Goal: Task Accomplishment & Management: Use online tool/utility

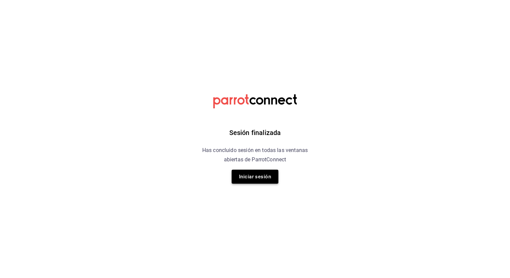
click at [253, 174] on button "Iniciar sesión" at bounding box center [255, 177] width 47 height 14
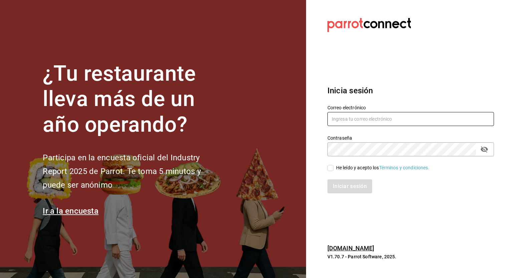
type input "[EMAIL_ADDRESS][DOMAIN_NAME]"
click at [329, 170] on input "He leído y acepto los Términos y condiciones." at bounding box center [330, 168] width 6 height 6
checkbox input "true"
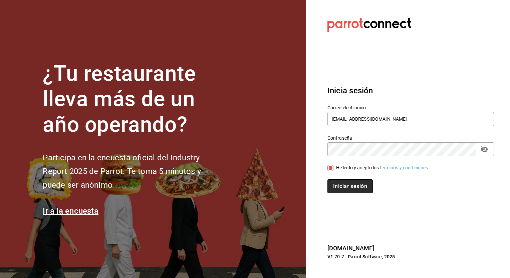
click at [345, 188] on button "Iniciar sesión" at bounding box center [349, 187] width 45 height 14
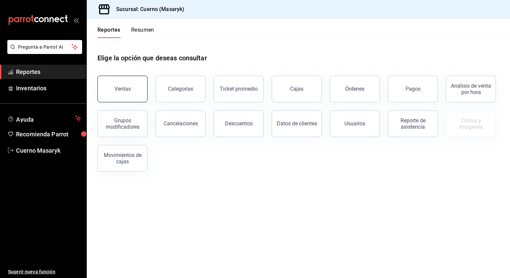
click at [131, 85] on button "Ventas" at bounding box center [122, 89] width 50 height 27
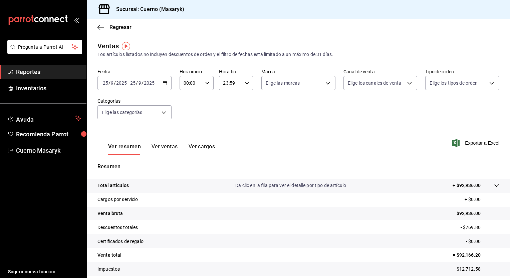
click at [166, 83] on div "2025-09-25 25 / 9 / 2025 - 2025-09-25 25 / 9 / 2025" at bounding box center [134, 83] width 74 height 14
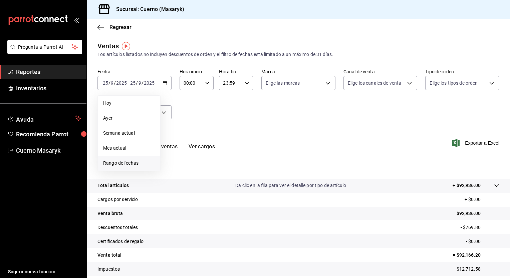
click at [124, 163] on span "Rango de fechas" at bounding box center [129, 163] width 52 height 7
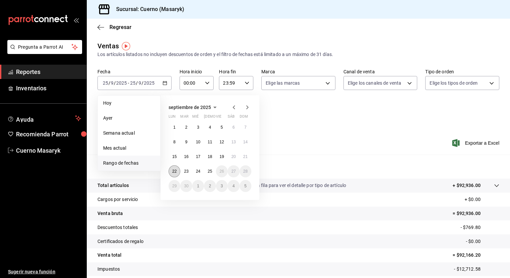
click at [172, 168] on button "22" at bounding box center [175, 172] width 12 height 12
click at [210, 174] on button "25" at bounding box center [210, 172] width 12 height 12
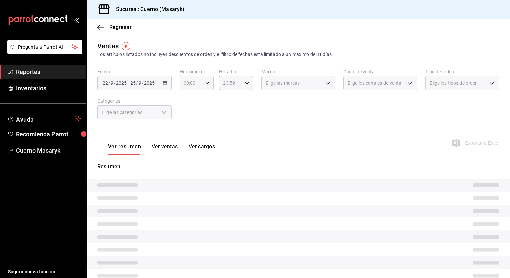
click at [206, 86] on div "00:00 Hora inicio" at bounding box center [197, 83] width 34 height 14
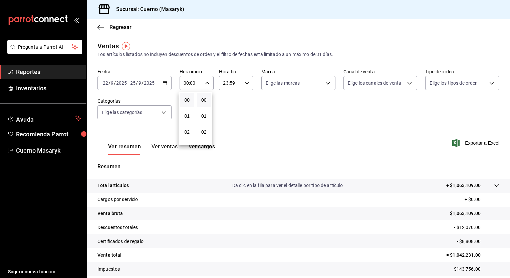
click at [206, 86] on div at bounding box center [255, 139] width 510 height 278
click at [206, 86] on div "00:00 Hora inicio" at bounding box center [197, 83] width 34 height 14
click at [187, 130] on span "05" at bounding box center [187, 131] width 6 height 5
type input "05:00"
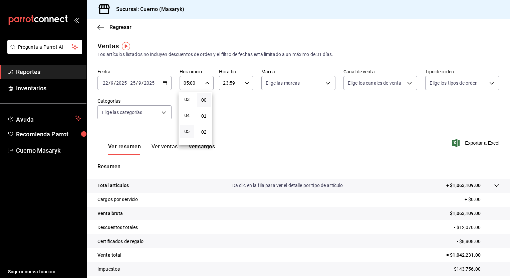
click at [247, 83] on div at bounding box center [255, 139] width 510 height 278
click at [247, 83] on icon "button" at bounding box center [247, 83] width 5 height 5
click at [227, 134] on button "05" at bounding box center [226, 136] width 14 height 13
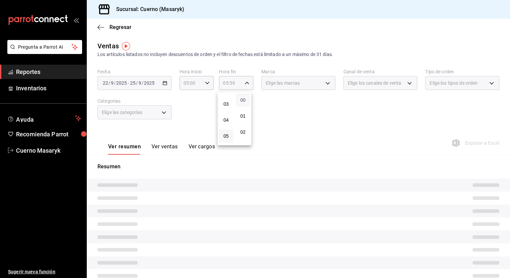
click at [243, 101] on span "00" at bounding box center [243, 99] width 6 height 5
type input "05:00"
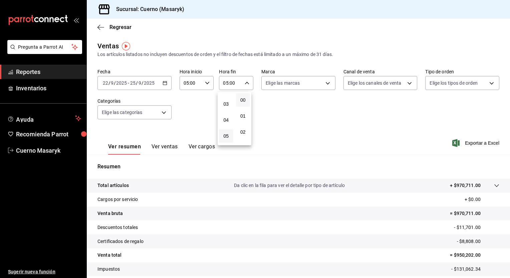
click at [320, 85] on div at bounding box center [255, 139] width 510 height 278
click at [320, 85] on body "Pregunta a Parrot AI Reportes Inventarios Ayuda Recomienda Parrot Cuerno Masary…" at bounding box center [255, 139] width 510 height 278
click at [303, 110] on li "Ver todas" at bounding box center [296, 108] width 72 height 20
type input "4ea0d660-02b3-4785-bb88-48b5ef6e196c"
checkbox input "true"
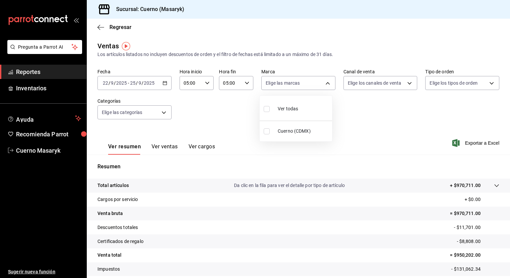
checkbox input "true"
click at [369, 87] on div at bounding box center [255, 139] width 510 height 278
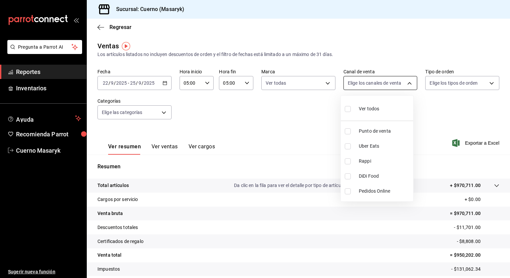
click at [382, 88] on body "Pregunta a Parrot AI Reportes Inventarios Ayuda Recomienda Parrot Cuerno Masary…" at bounding box center [255, 139] width 510 height 278
click at [377, 104] on div "Ver todos" at bounding box center [362, 108] width 34 height 14
type input "PARROT,UBER_EATS,RAPPI,DIDI_FOOD,ONLINE"
checkbox input "true"
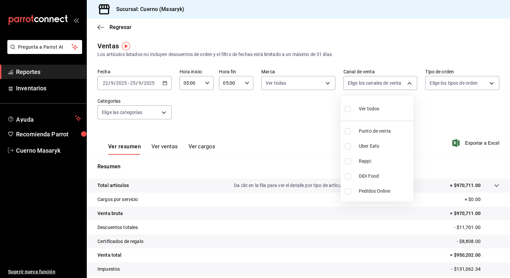
checkbox input "true"
click at [442, 85] on div at bounding box center [255, 139] width 510 height 278
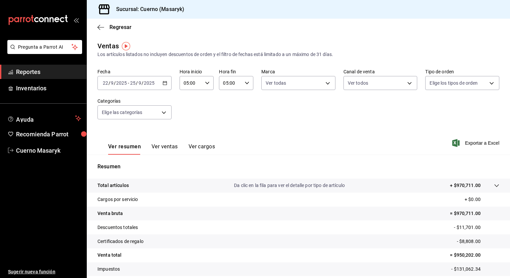
click at [442, 85] on div at bounding box center [255, 139] width 510 height 278
click at [442, 85] on body "Pregunta a Parrot AI Reportes Inventarios Ayuda Recomienda Parrot Cuerno Masary…" at bounding box center [255, 139] width 510 height 278
click at [435, 106] on div "Ver todos" at bounding box center [443, 108] width 34 height 14
type input "d8208262-291b-4595-bbfa-ed1e8660efdb,73ecdc8a-b505-4242-b24a-d5f1595b9b0a,EXTER…"
checkbox input "true"
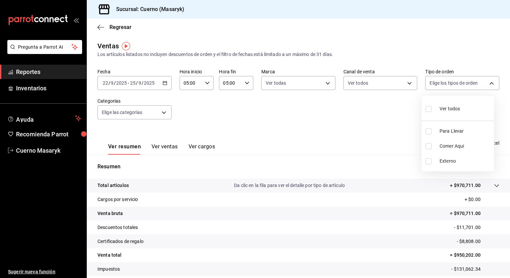
checkbox input "true"
click at [163, 115] on div at bounding box center [255, 139] width 510 height 278
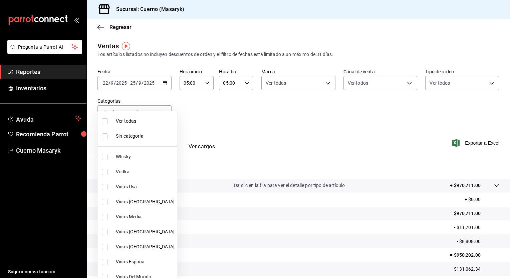
click at [163, 115] on body "Pregunta a Parrot AI Reportes Inventarios Ayuda Recomienda Parrot Cuerno Masary…" at bounding box center [255, 139] width 510 height 278
click at [156, 123] on span "Ver todas" at bounding box center [145, 121] width 59 height 7
type input "c67b51a2-384c-483e-a5be-40afd3eac247,ec1a4520-4a99-4810-921e-4abf40ebc8c6,cd2d5…"
checkbox input "true"
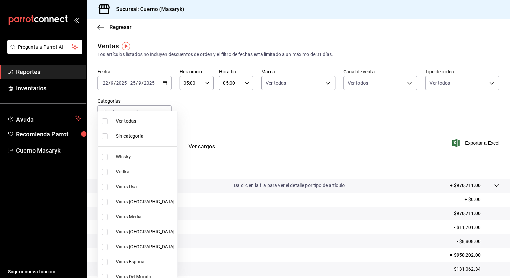
checkbox input "true"
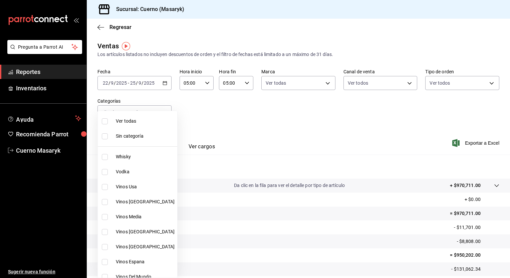
checkbox input "true"
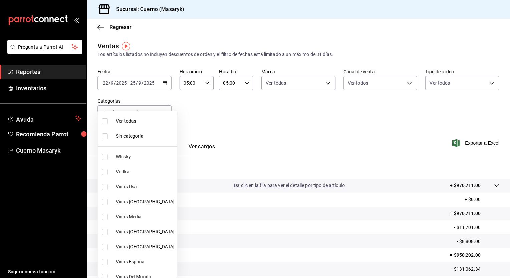
checkbox input "true"
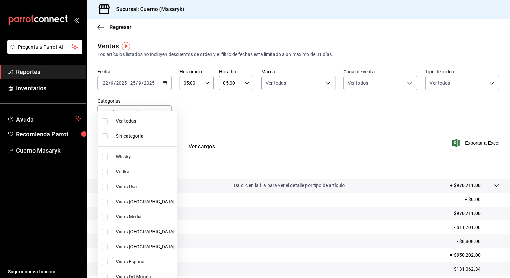
checkbox input "true"
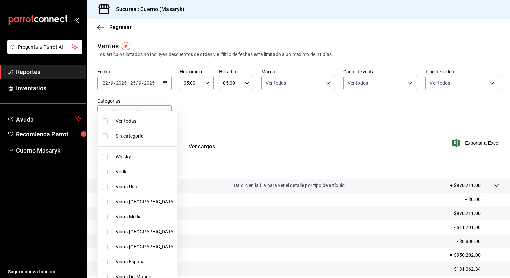
checkbox input "true"
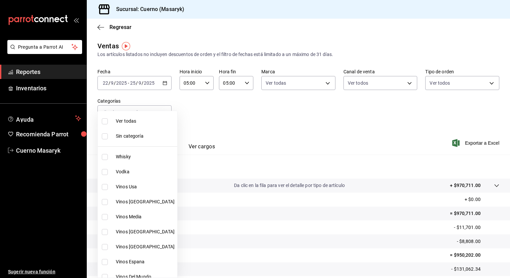
checkbox input "true"
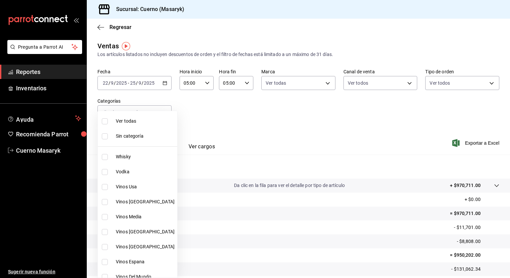
checkbox input "true"
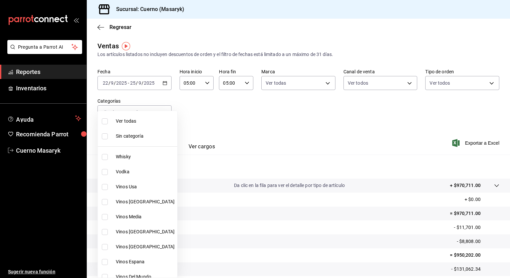
checkbox input "true"
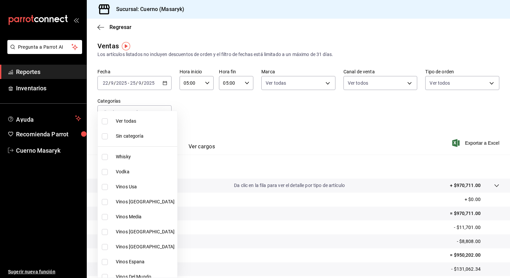
checkbox input "true"
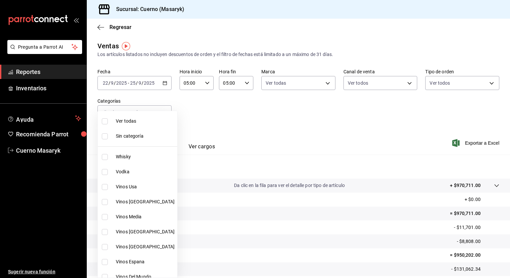
checkbox input "true"
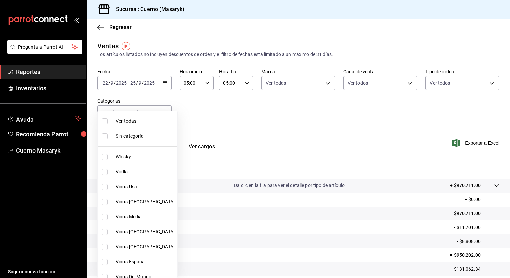
checkbox input "true"
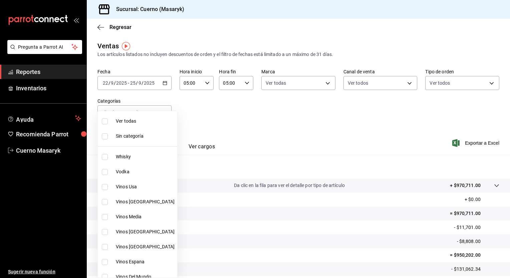
checkbox input "true"
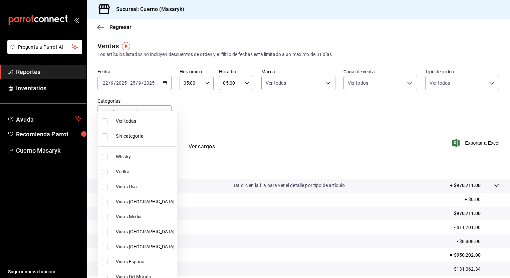
checkbox input "true"
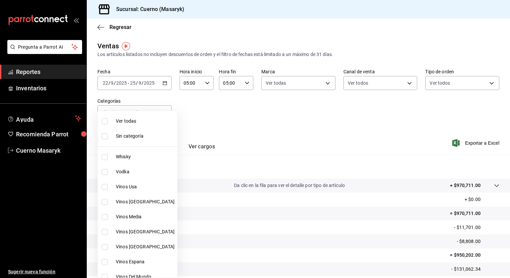
checkbox input "true"
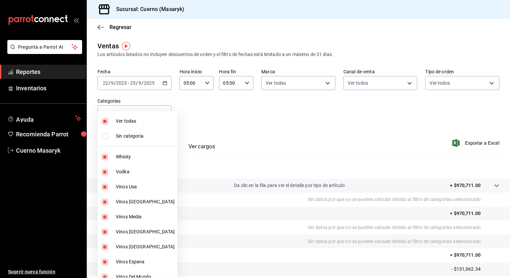
click at [408, 135] on div at bounding box center [255, 139] width 510 height 278
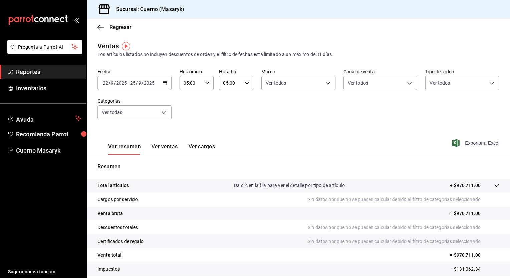
click at [465, 142] on span "Exportar a Excel" at bounding box center [477, 143] width 46 height 8
